Goal: Navigation & Orientation: Find specific page/section

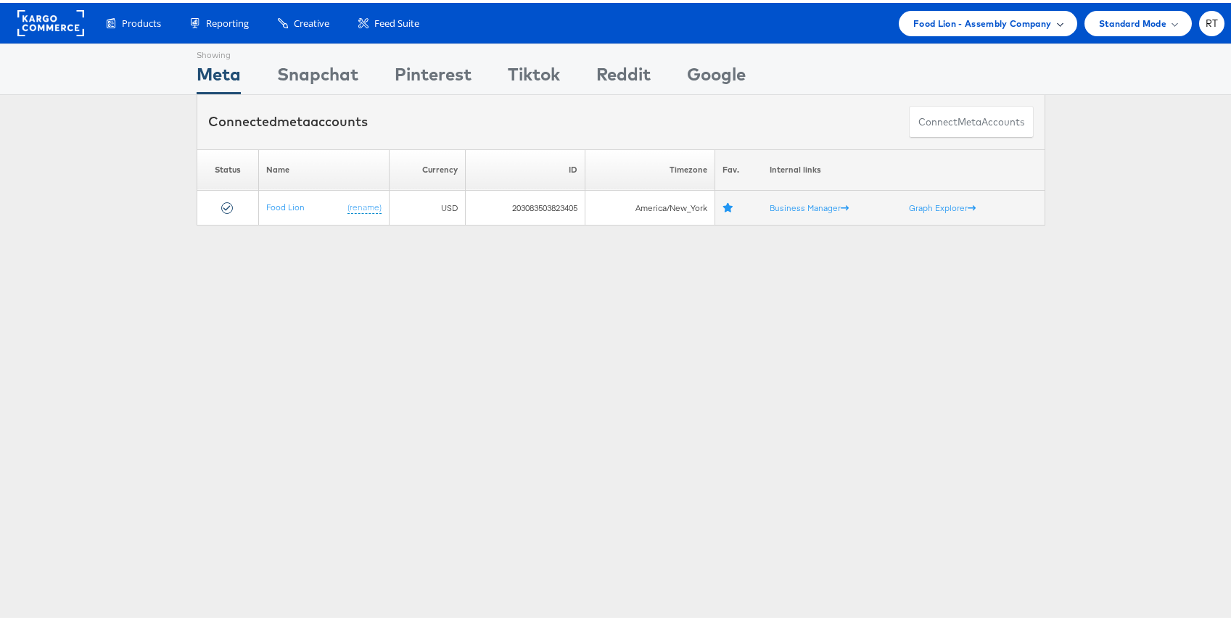
click at [1016, 13] on span "Food Lion - Assembly Company" at bounding box center [982, 20] width 139 height 15
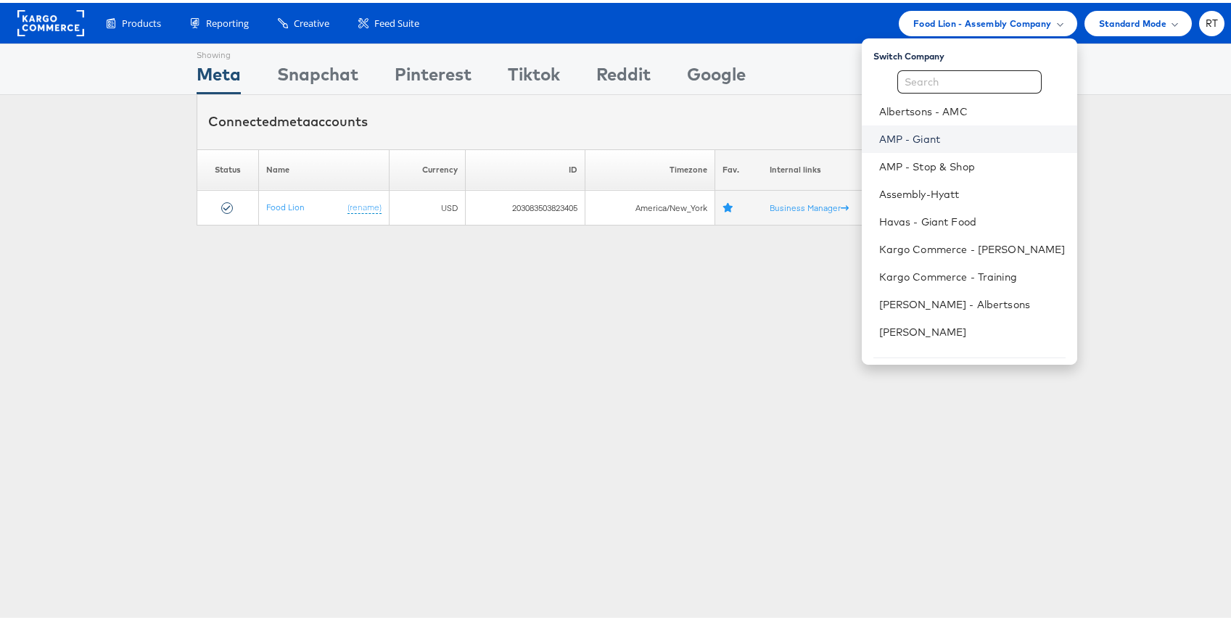
click at [973, 137] on link "AMP - Giant" at bounding box center [972, 136] width 186 height 15
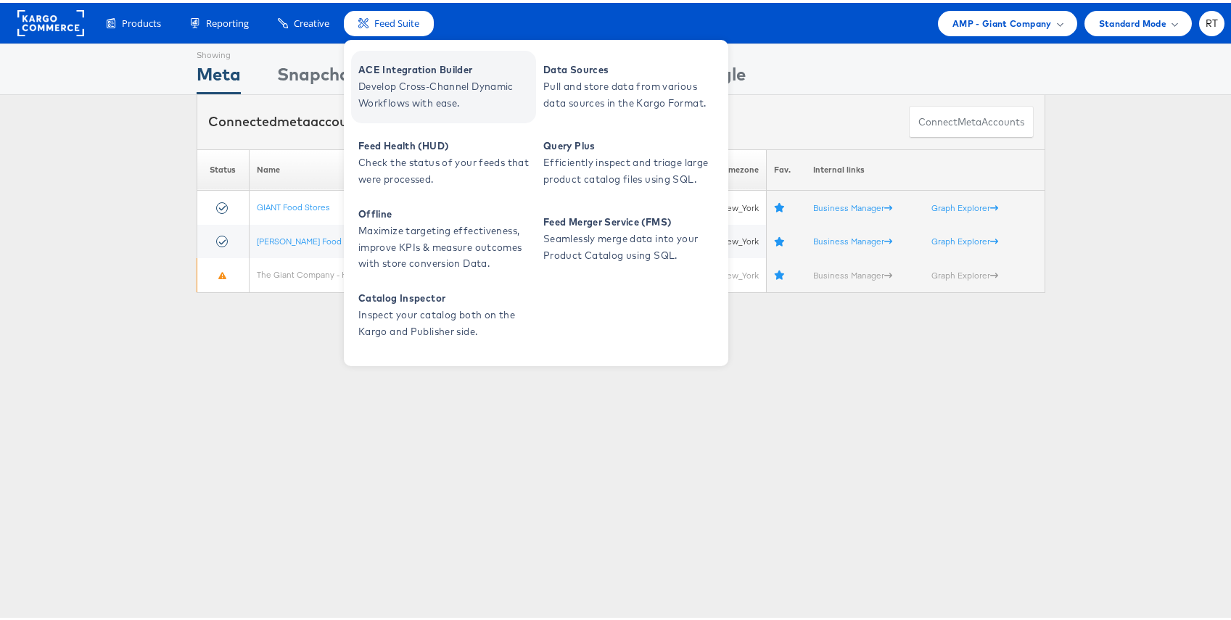
click at [403, 66] on span "ACE Integration Builder" at bounding box center [445, 67] width 174 height 17
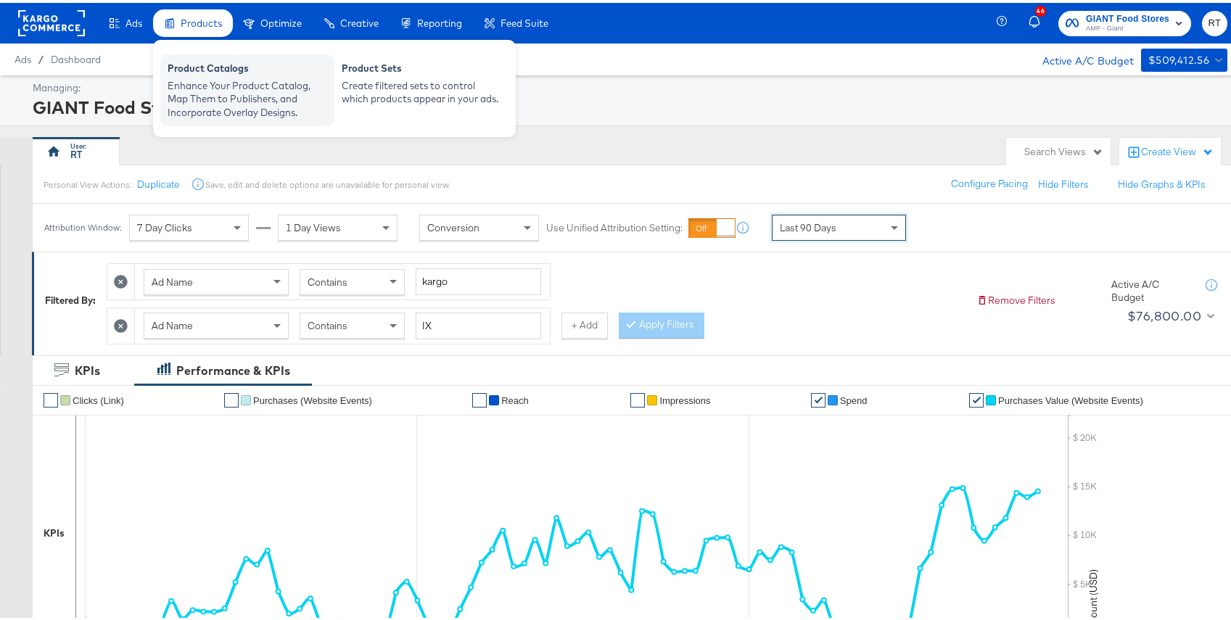
click at [199, 76] on div "Enhance Your Product Catalog, Map Them to Publishers, and Incorporate Overlay D…" at bounding box center [248, 96] width 160 height 41
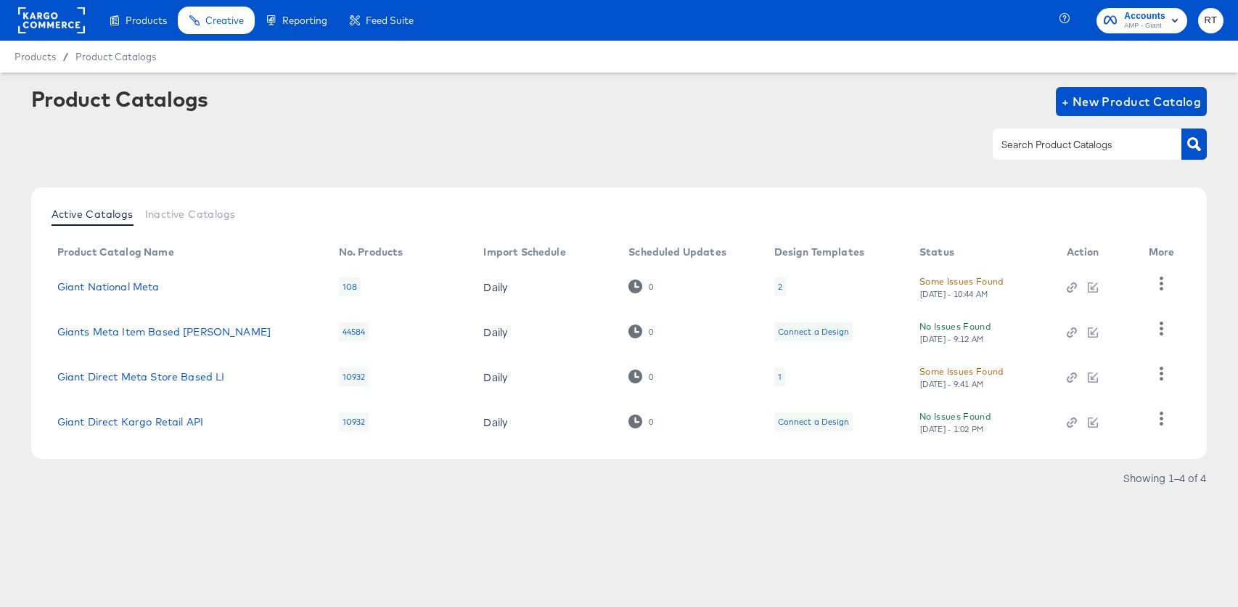
click at [432, 135] on div at bounding box center [619, 144] width 1176 height 33
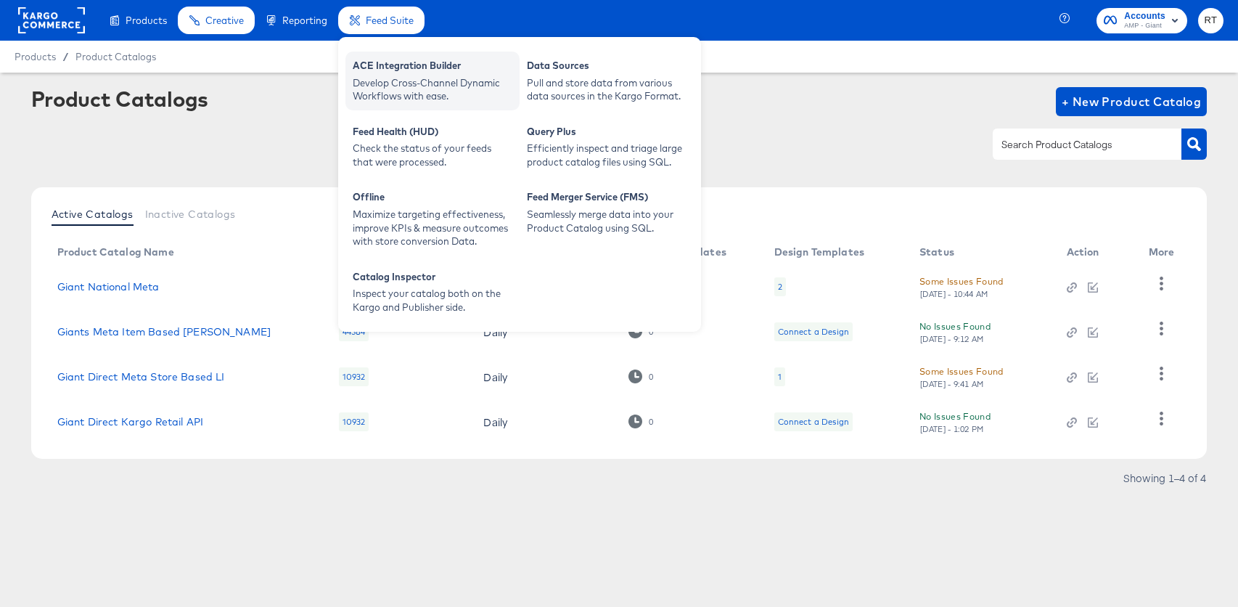
click at [411, 82] on div "Develop Cross-Channel Dynamic Workflows with ease." at bounding box center [433, 89] width 160 height 27
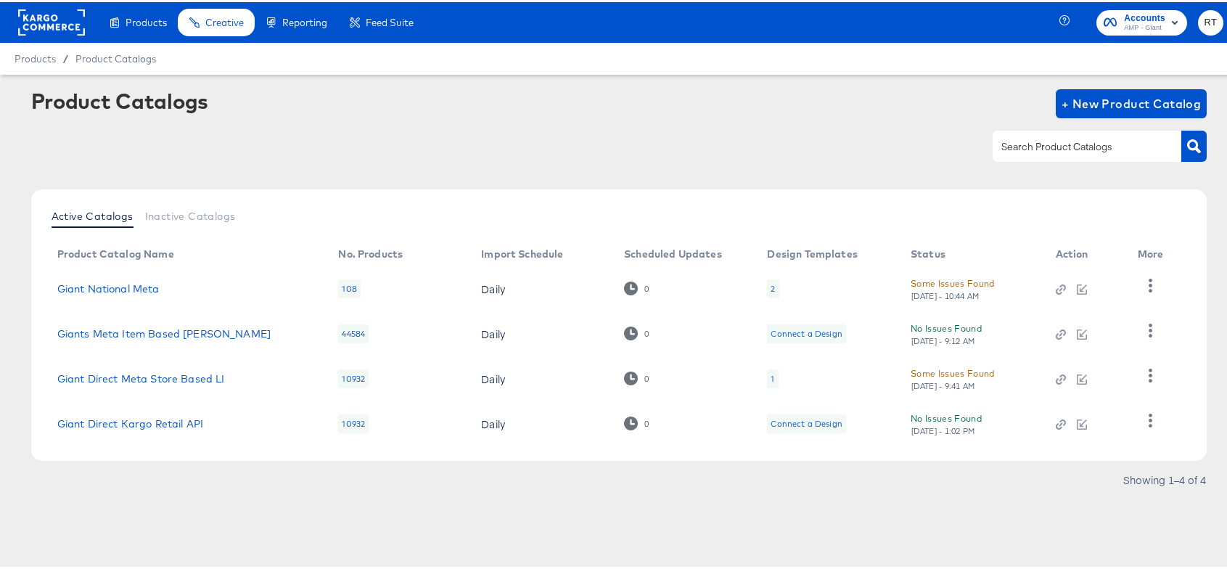
click at [800, 111] on div "Product Catalogs + New Product Catalog" at bounding box center [619, 101] width 1176 height 29
